Goal: Find specific page/section: Find specific page/section

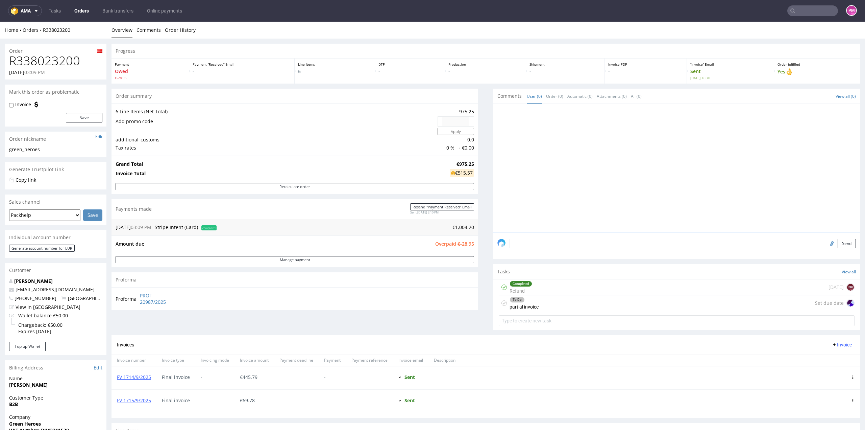
scroll to position [101, 0]
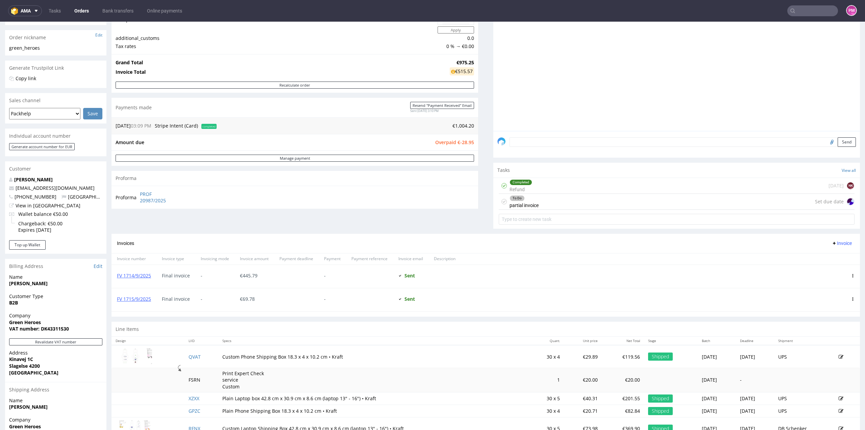
click at [803, 11] on input "text" at bounding box center [813, 10] width 51 height 11
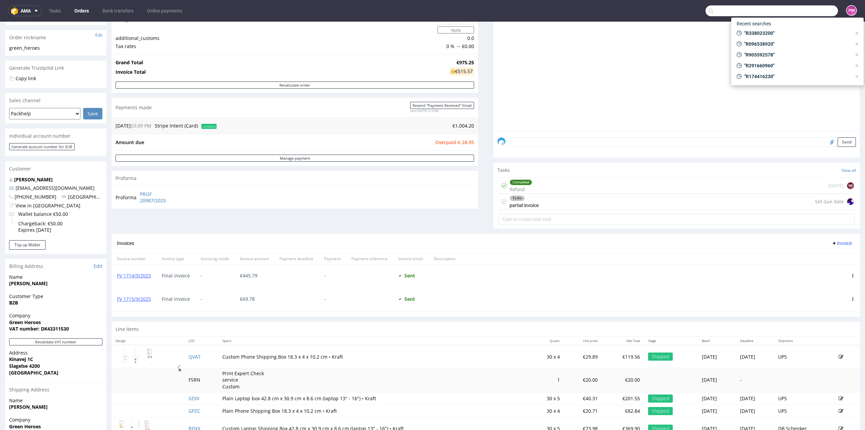
paste input "R292514097"
type input "R292514097"
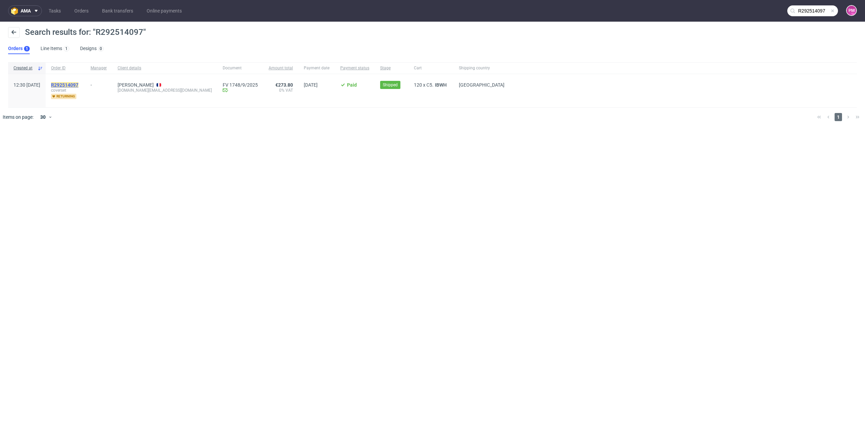
click at [78, 86] on mark "R292514097" at bounding box center [64, 84] width 27 height 5
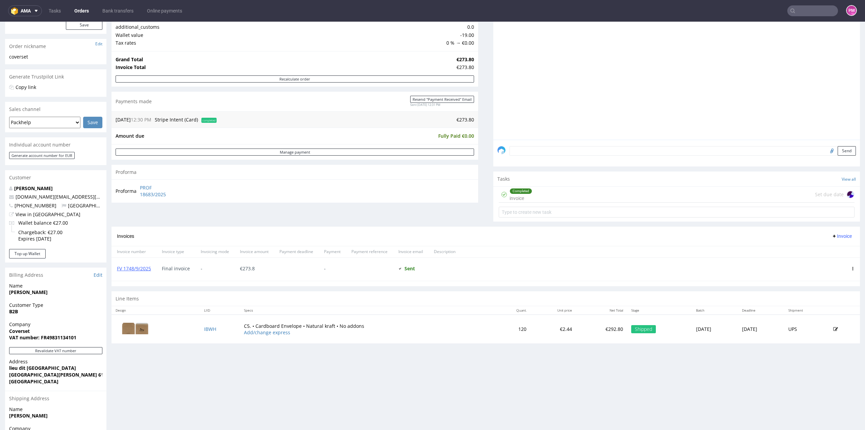
scroll to position [101, 0]
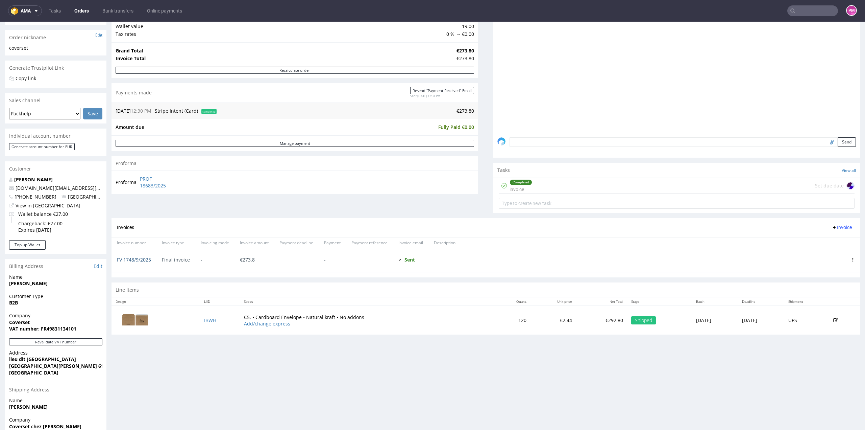
click at [136, 258] on link "FV 1748/9/2025" at bounding box center [134, 259] width 34 height 6
